Goal: Information Seeking & Learning: Learn about a topic

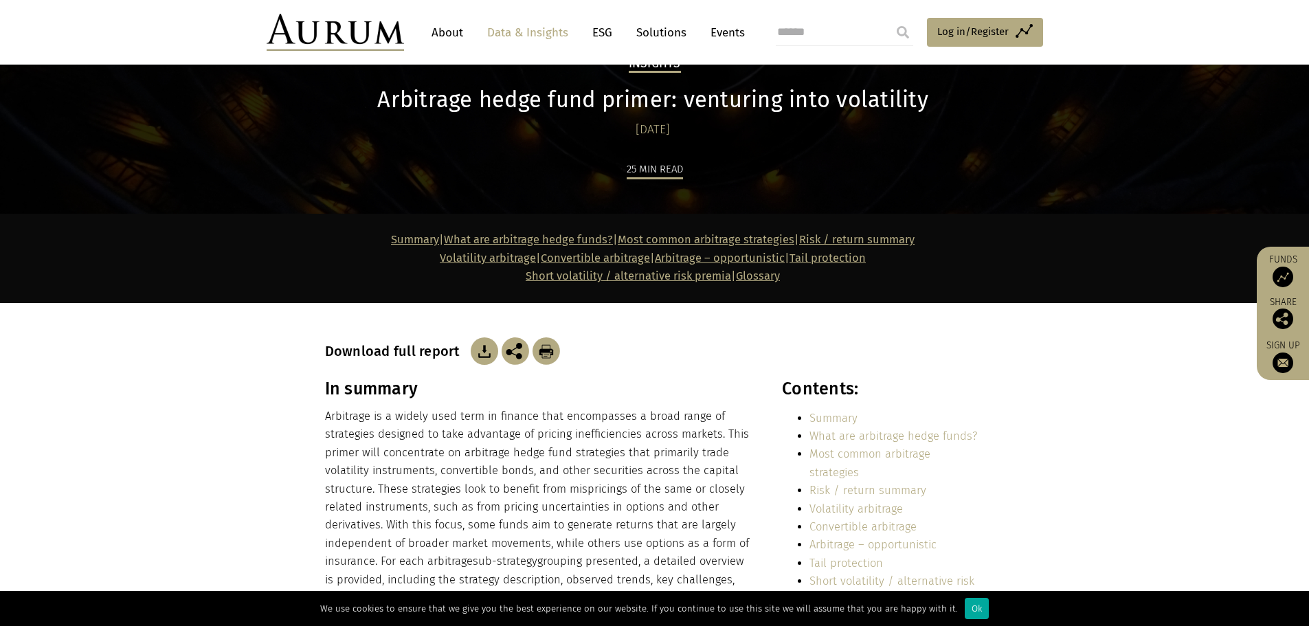
scroll to position [137, 0]
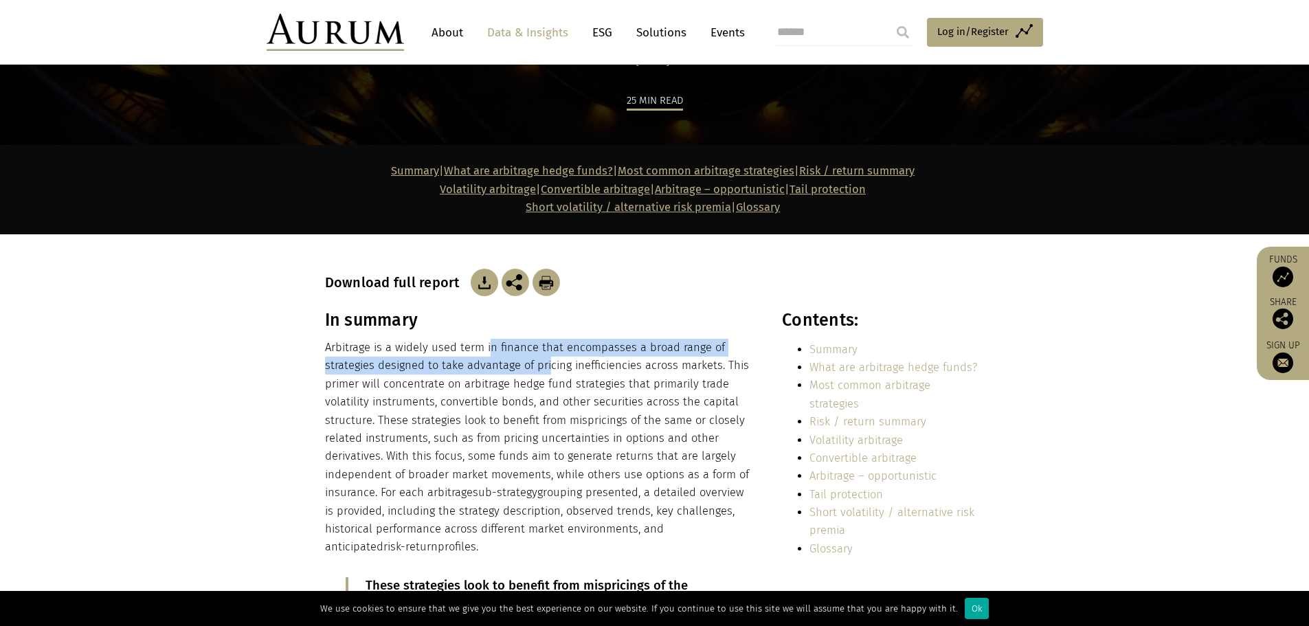
drag, startPoint x: 489, startPoint y: 345, endPoint x: 684, endPoint y: 403, distance: 204.3
click at [631, 374] on p "Arbitrage is a widely used term in finance that encompasses a broad range of st…" at bounding box center [538, 448] width 427 height 218
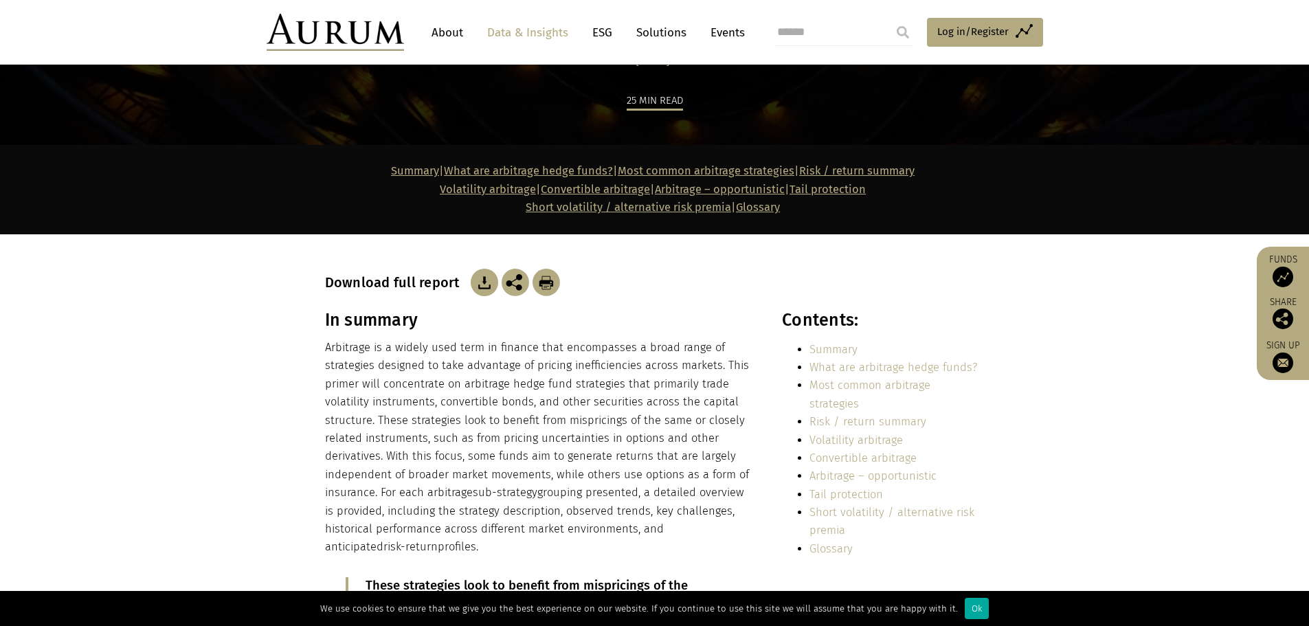
click at [680, 405] on p "Arbitrage is a widely used term in finance that encompasses a broad range of st…" at bounding box center [538, 448] width 427 height 218
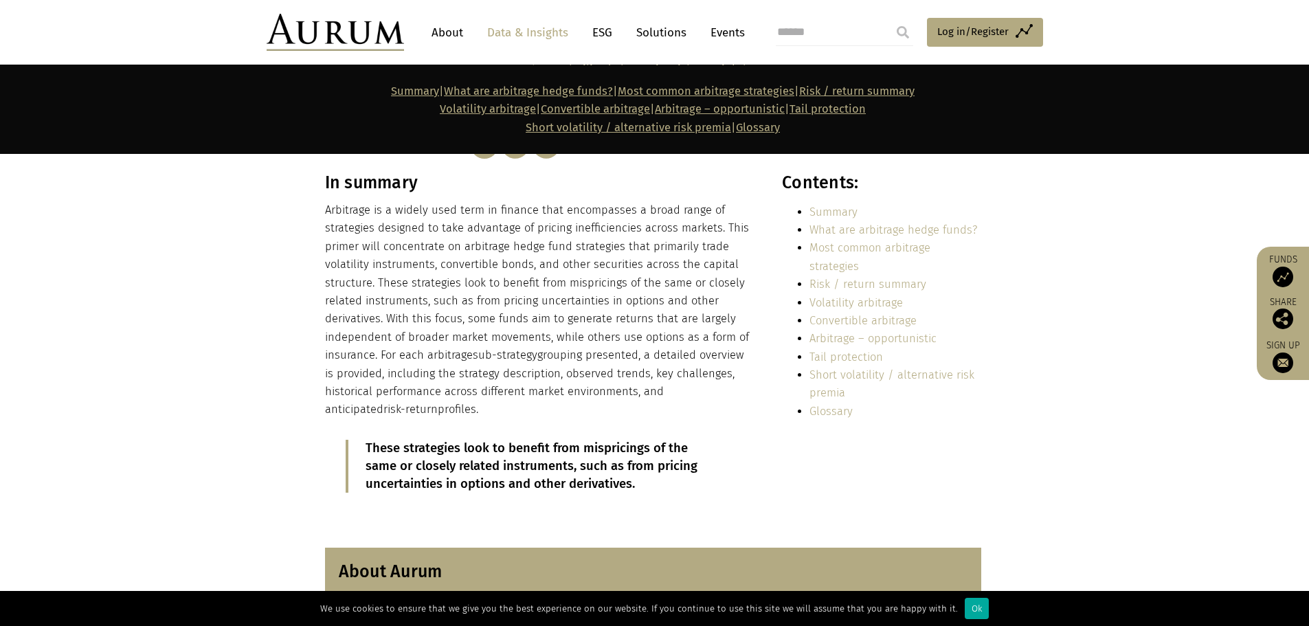
scroll to position [344, 0]
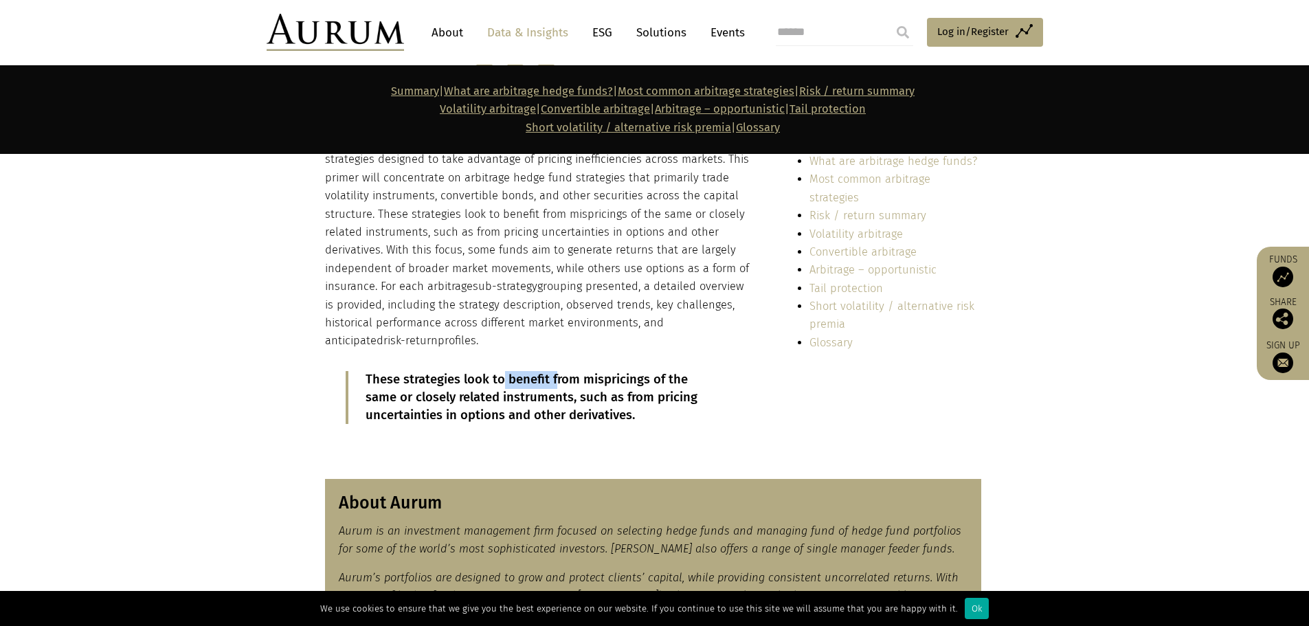
drag, startPoint x: 519, startPoint y: 384, endPoint x: 590, endPoint y: 392, distance: 71.9
click at [564, 390] on p "These strategies look to benefit from mispricings of the same or closely relate…" at bounding box center [540, 398] width 349 height 54
click at [633, 403] on p "These strategies look to benefit from mispricings of the same or closely relate…" at bounding box center [540, 398] width 349 height 54
drag, startPoint x: 531, startPoint y: 382, endPoint x: 592, endPoint y: 387, distance: 60.7
click at [589, 386] on p "These strategies look to benefit from mispricings of the same or closely relate…" at bounding box center [540, 398] width 349 height 54
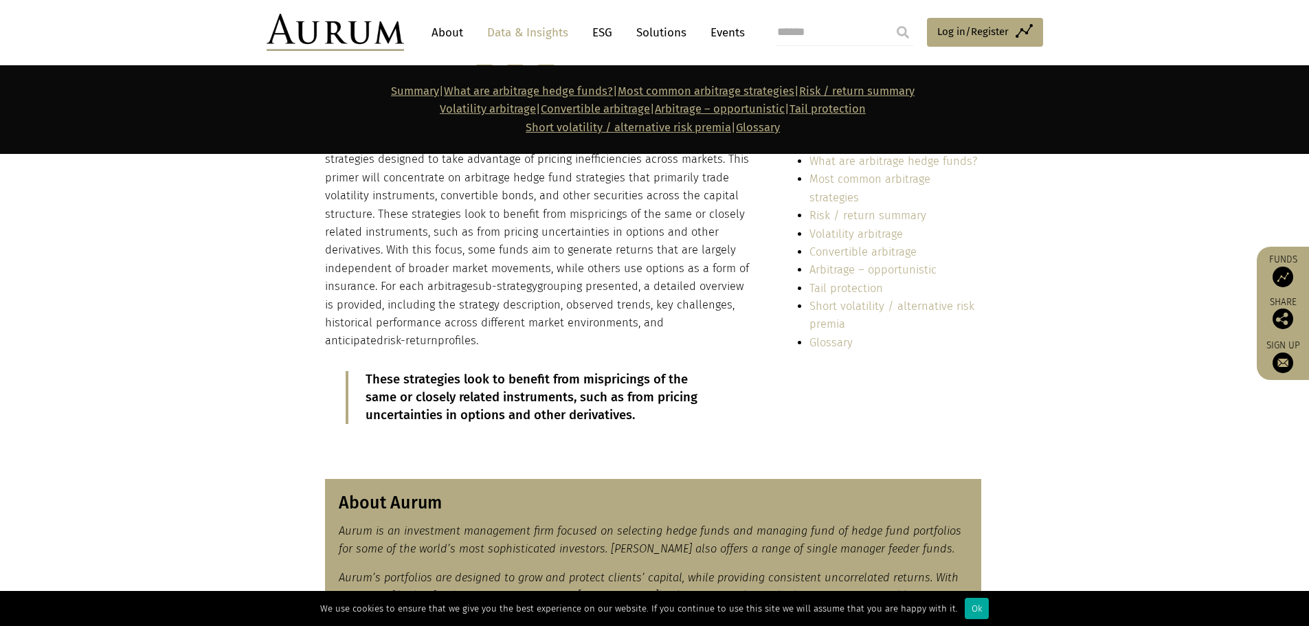
click at [634, 402] on p "These strategies look to benefit from mispricings of the same or closely relate…" at bounding box center [540, 398] width 349 height 54
drag, startPoint x: 576, startPoint y: 390, endPoint x: 646, endPoint y: 412, distance: 73.5
click at [620, 399] on p "These strategies look to benefit from mispricings of the same or closely relate…" at bounding box center [540, 398] width 349 height 54
click at [647, 413] on p "These strategies look to benefit from mispricings of the same or closely relate…" at bounding box center [540, 398] width 349 height 54
click at [583, 417] on p "These strategies look to benefit from mispricings of the same or closely relate…" at bounding box center [540, 398] width 349 height 54
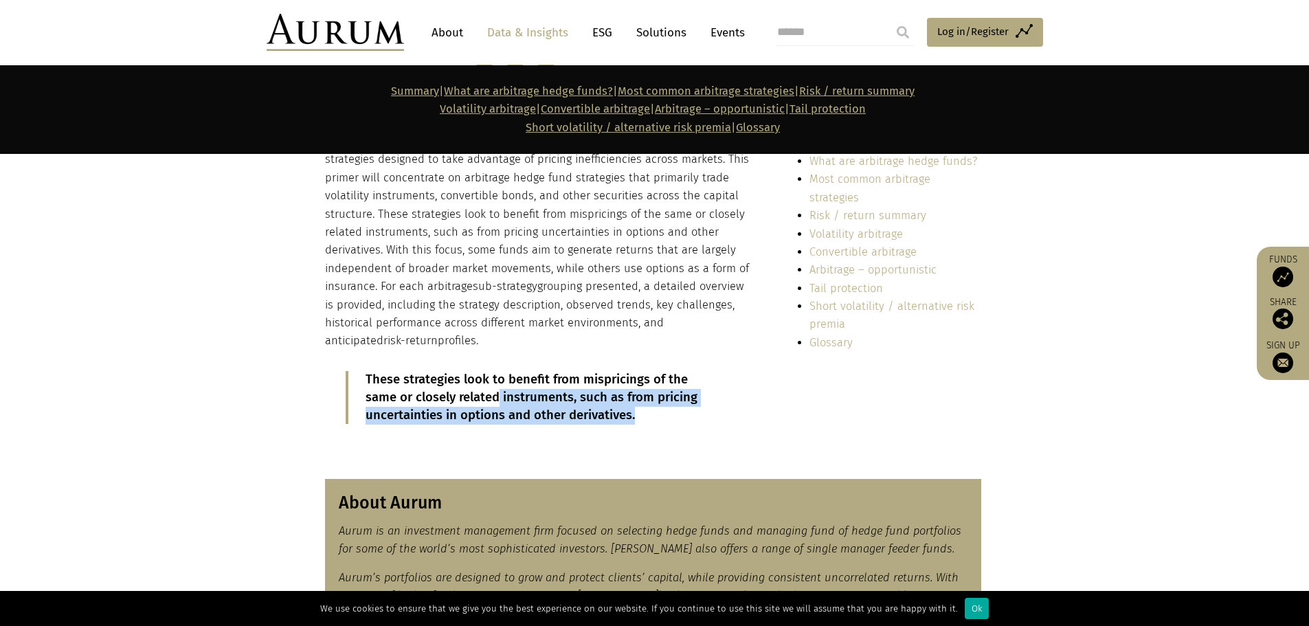
drag, startPoint x: 639, startPoint y: 418, endPoint x: 491, endPoint y: 401, distance: 148.7
click at [496, 401] on p "These strategies look to benefit from mispricings of the same or closely relate…" at bounding box center [540, 398] width 349 height 54
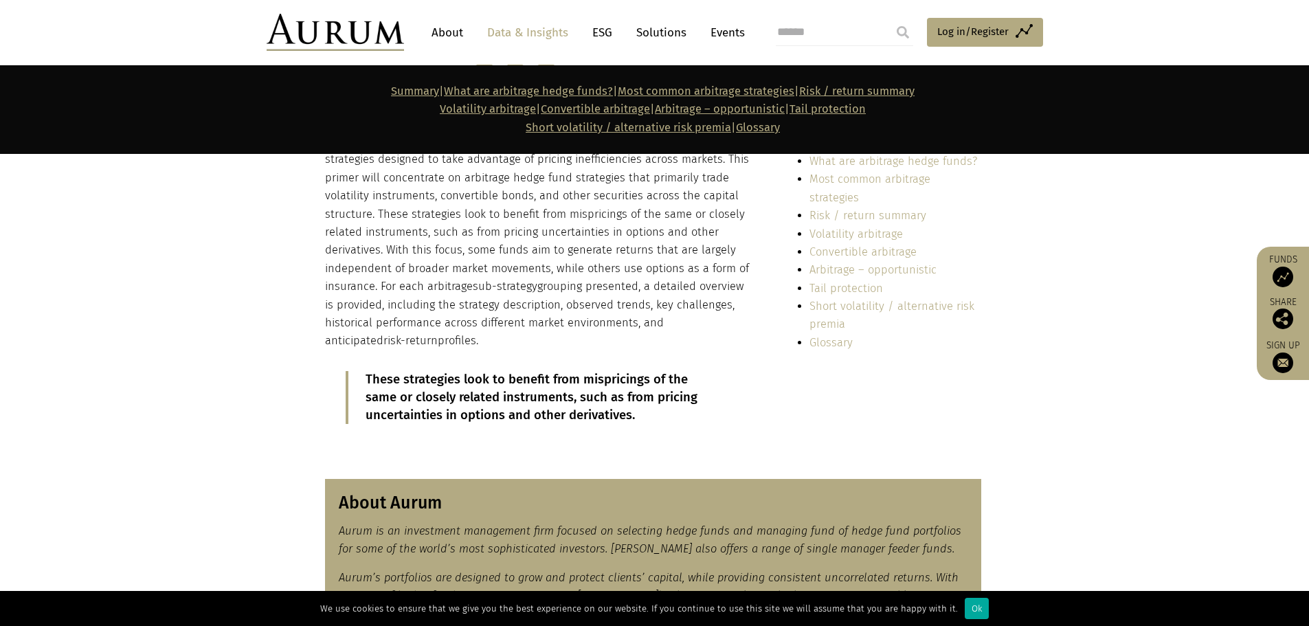
drag, startPoint x: 491, startPoint y: 401, endPoint x: 531, endPoint y: 408, distance: 40.4
click at [497, 401] on p "These strategies look to benefit from mispricings of the same or closely relate…" at bounding box center [540, 398] width 349 height 54
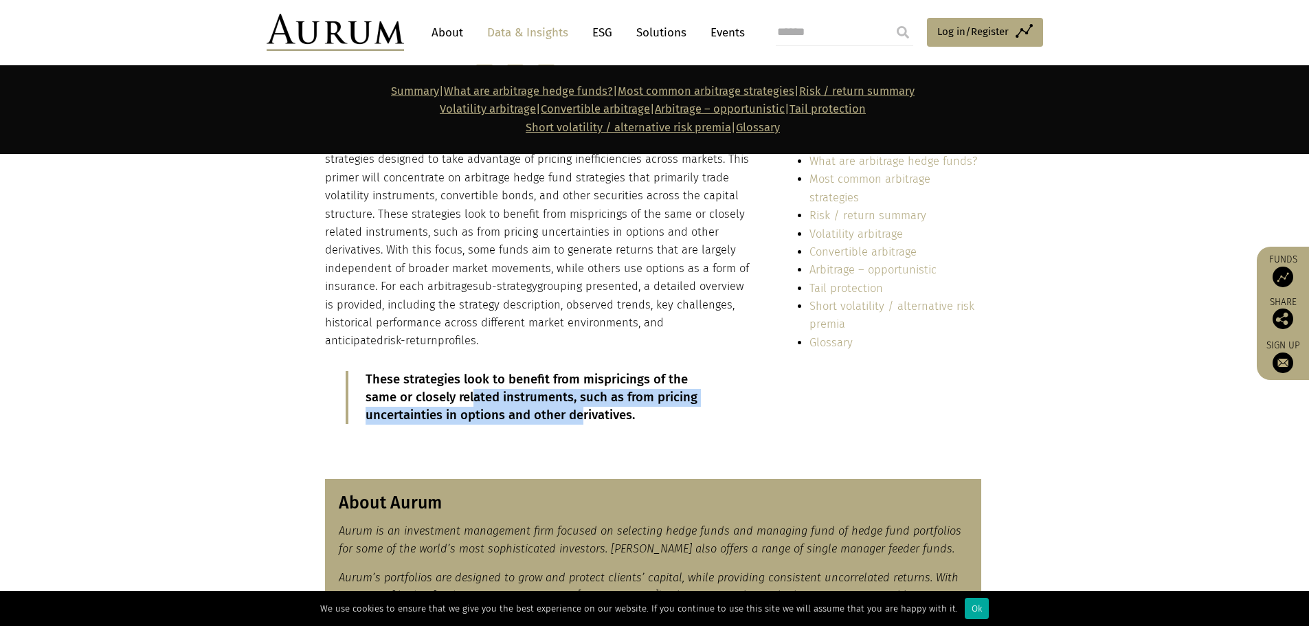
drag, startPoint x: 578, startPoint y: 415, endPoint x: 437, endPoint y: 389, distance: 143.3
click at [427, 390] on p "These strategies look to benefit from mispricings of the same or closely relate…" at bounding box center [540, 398] width 349 height 54
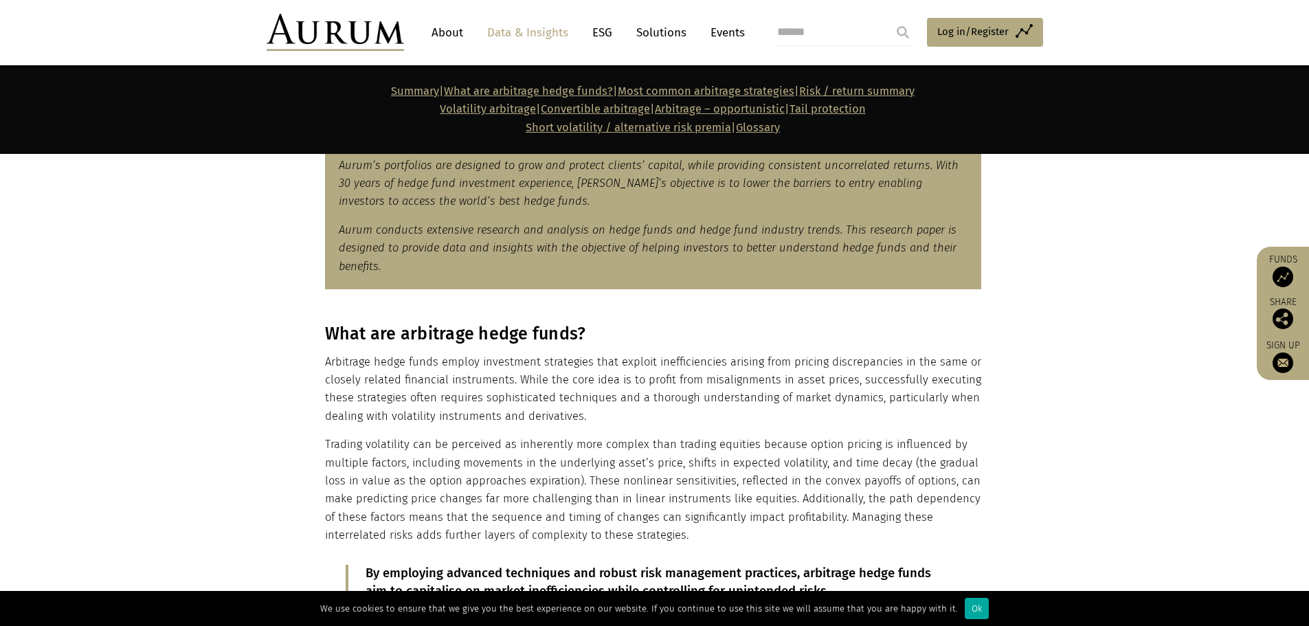
scroll to position [825, 0]
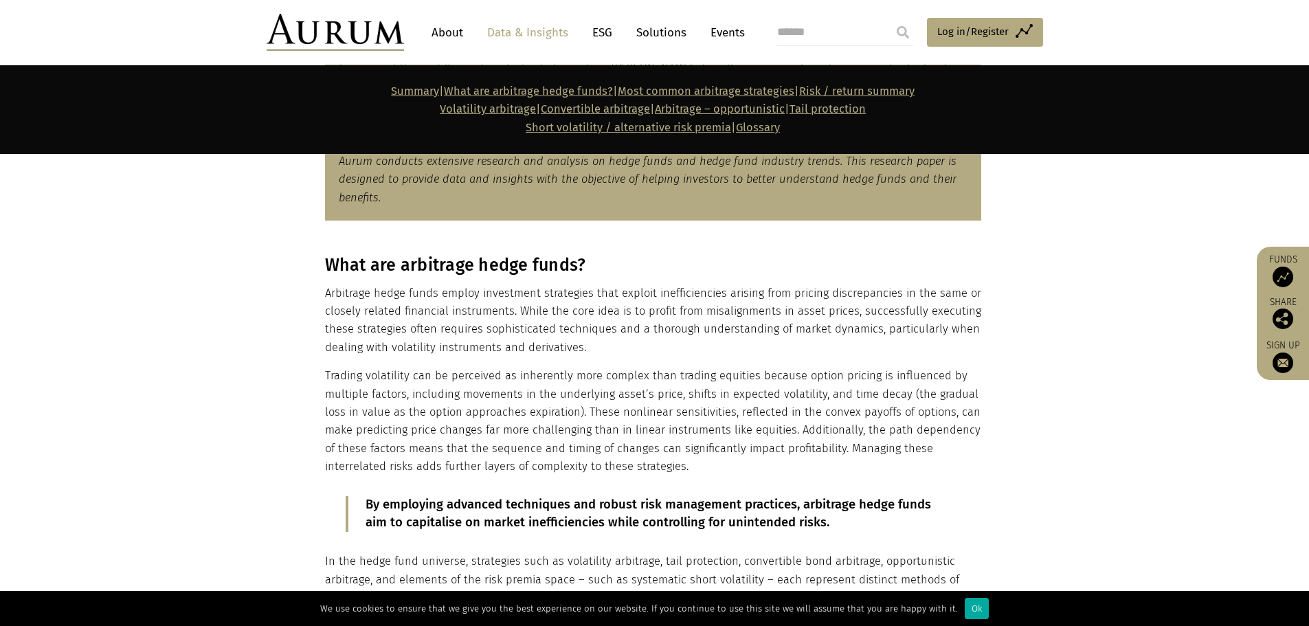
click at [292, 392] on section "What are arbitrage hedge funds? Arbitrage hedge funds employ investment strateg…" at bounding box center [654, 481] width 1309 height 487
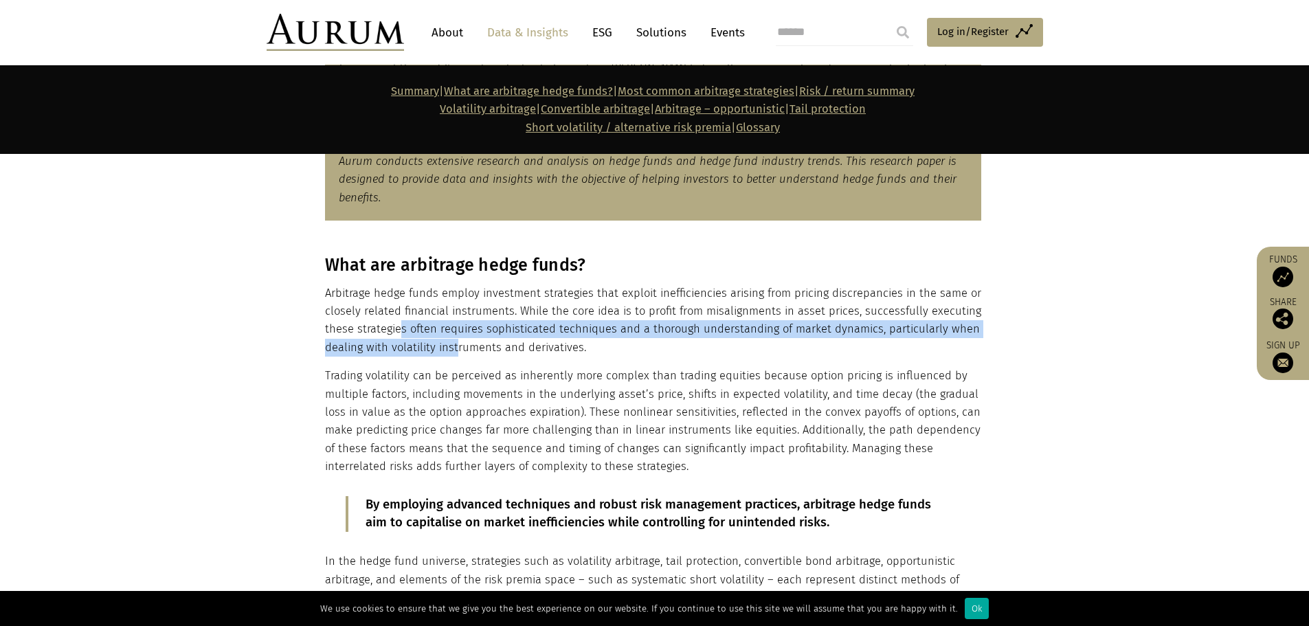
drag, startPoint x: 455, startPoint y: 350, endPoint x: 480, endPoint y: 359, distance: 26.1
click at [474, 357] on div "What are arbitrage hedge funds? Arbitrage hedge funds employ investment strateg…" at bounding box center [653, 481] width 656 height 453
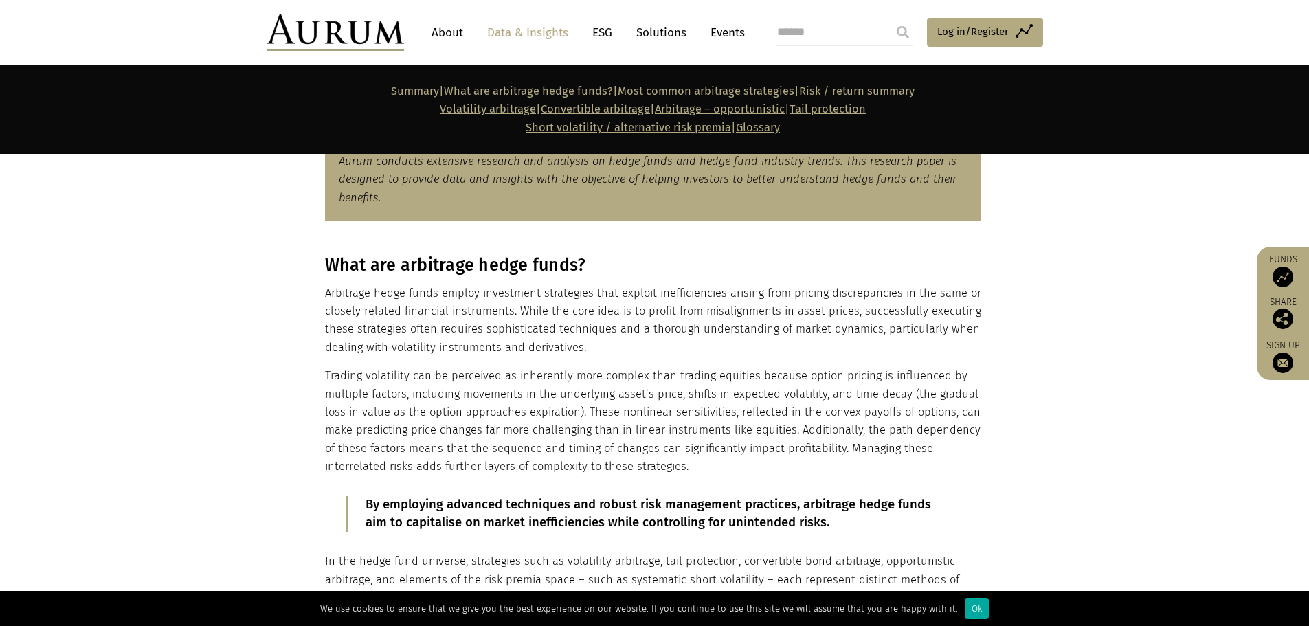
click at [511, 368] on p "Trading volatility can be perceived as inherently more complex than trading equ…" at bounding box center [653, 421] width 656 height 109
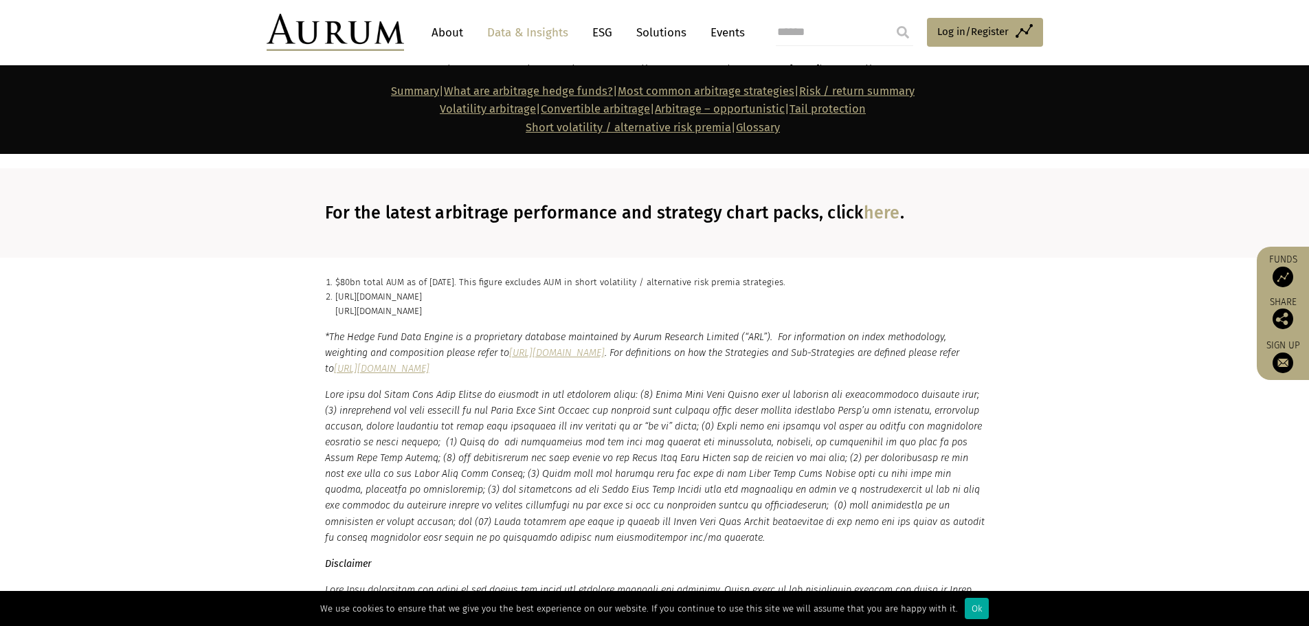
scroll to position [8451, 0]
